Goal: Task Accomplishment & Management: Manage account settings

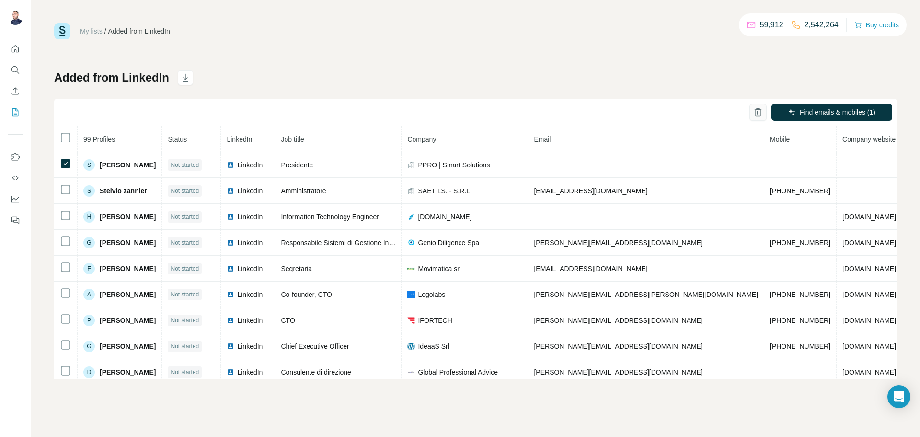
click at [760, 113] on icon "button" at bounding box center [758, 112] width 10 height 10
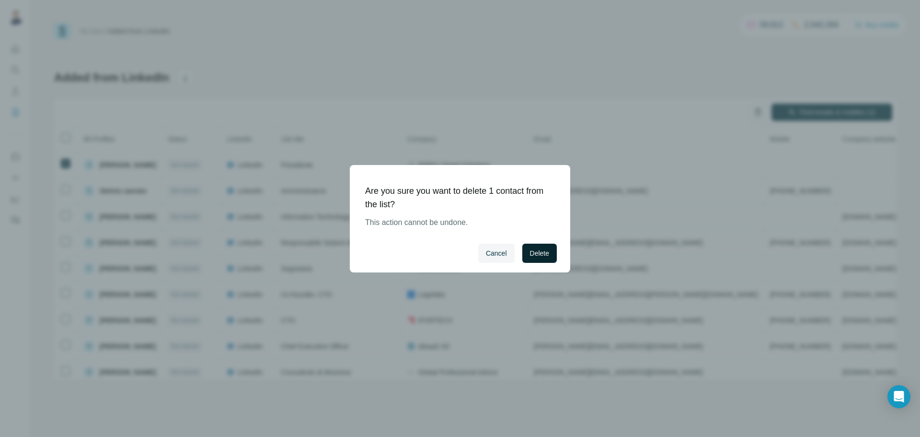
click at [539, 249] on span "Delete" at bounding box center [539, 253] width 19 height 10
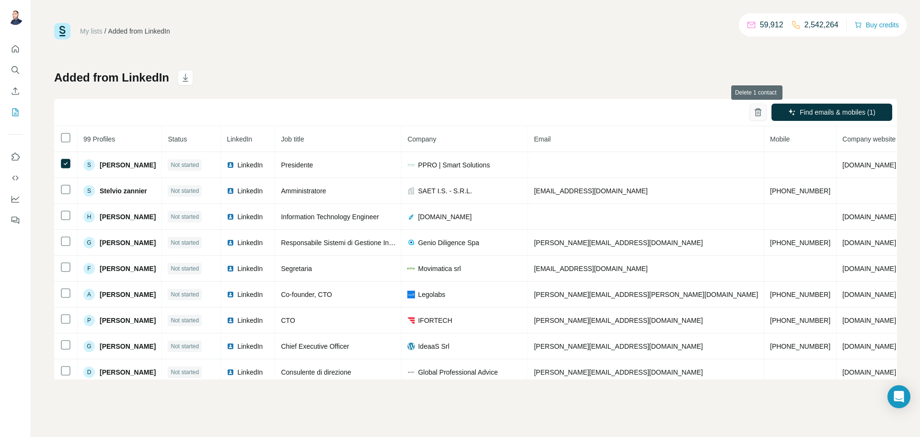
click at [759, 111] on icon "button" at bounding box center [758, 112] width 2 height 3
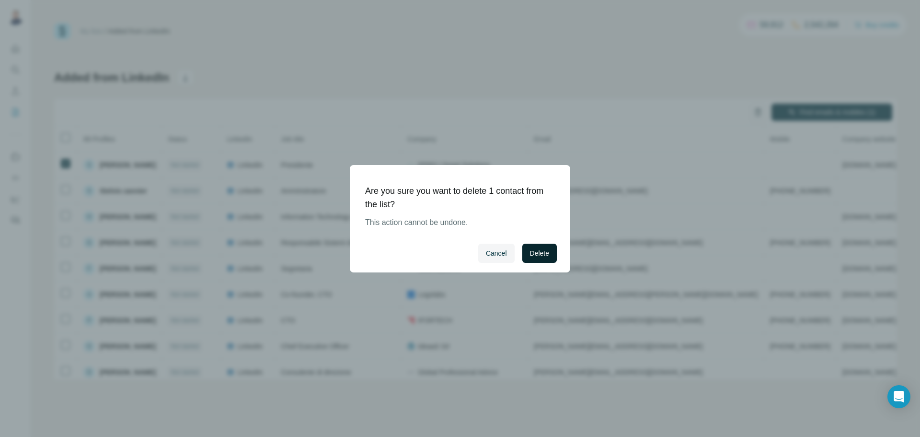
click at [537, 249] on span "Delete" at bounding box center [539, 253] width 19 height 10
